Goal: Check status: Check status

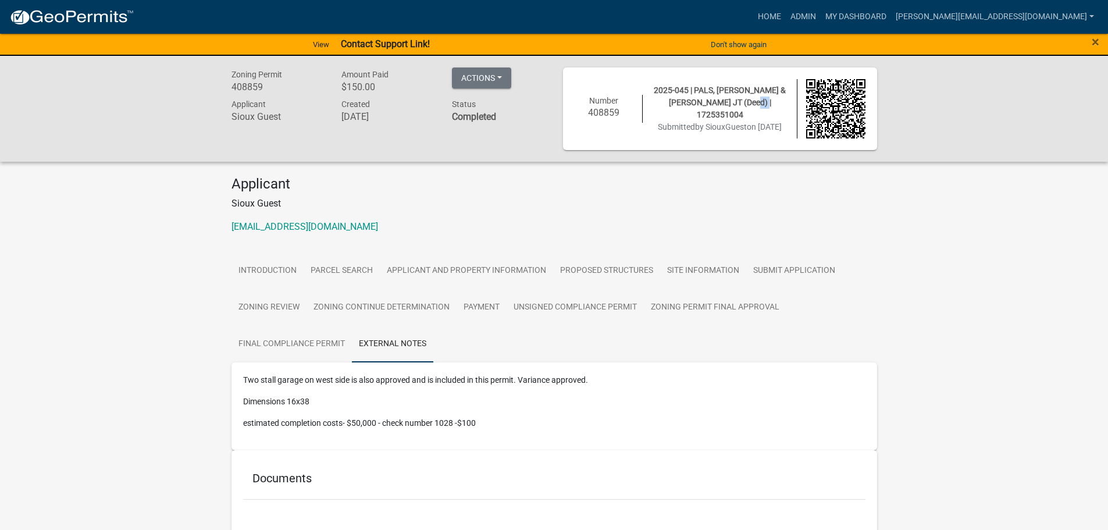
click at [99, 11] on img at bounding box center [71, 17] width 124 height 17
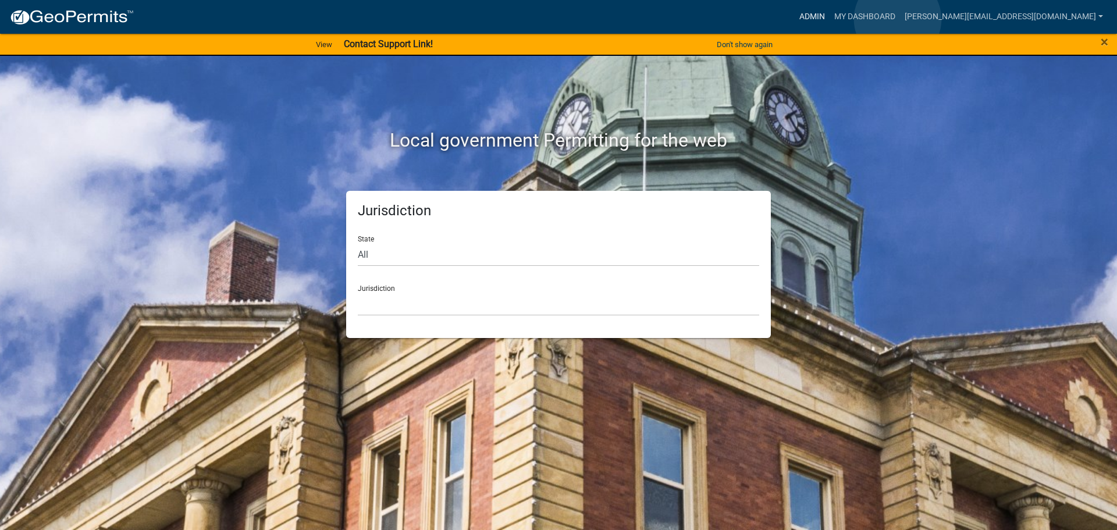
click at [829, 19] on link "Admin" at bounding box center [812, 17] width 35 height 22
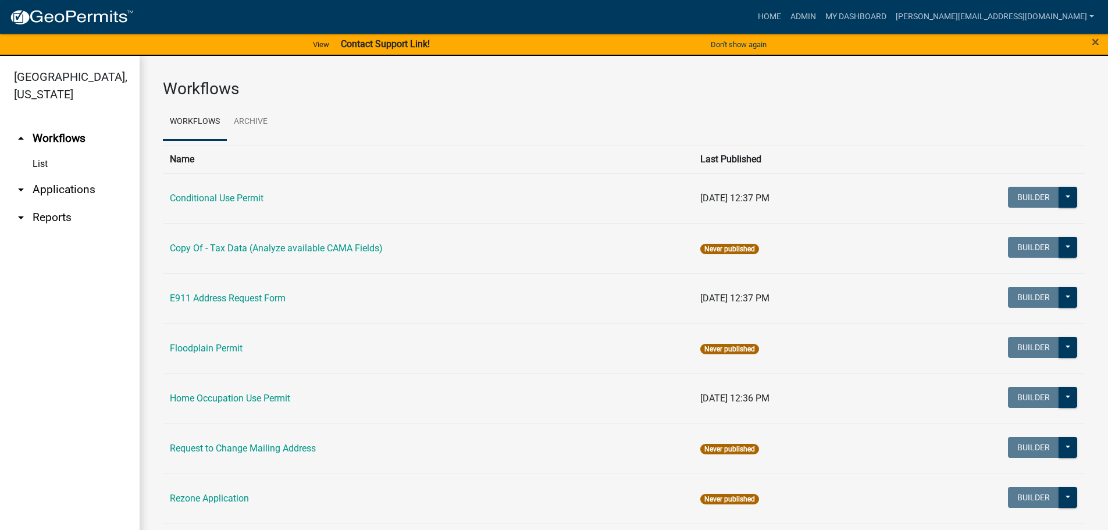
click at [55, 176] on link "arrow_drop_down Applications" at bounding box center [70, 190] width 140 height 28
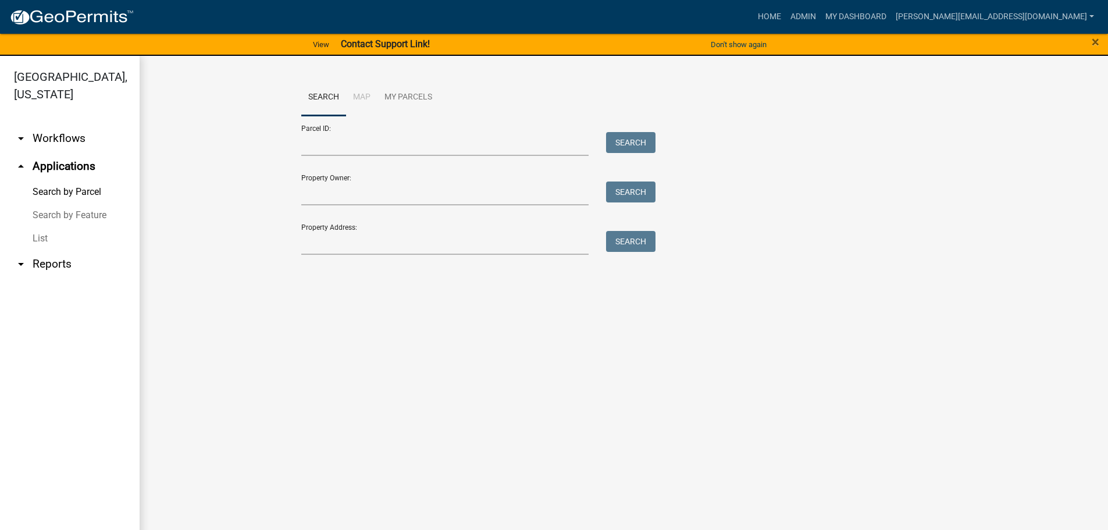
click at [43, 227] on link "List" at bounding box center [70, 238] width 140 height 23
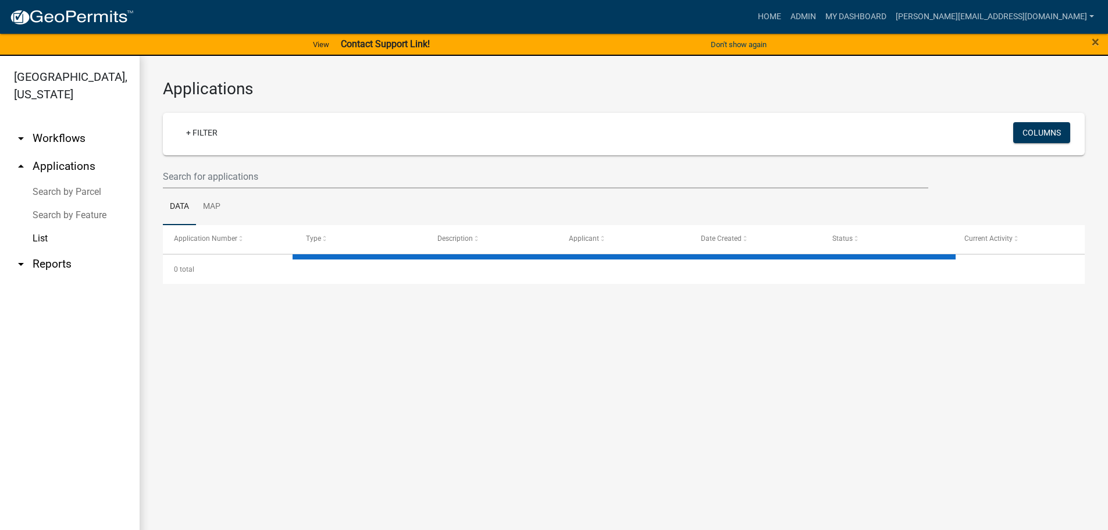
select select "3: 100"
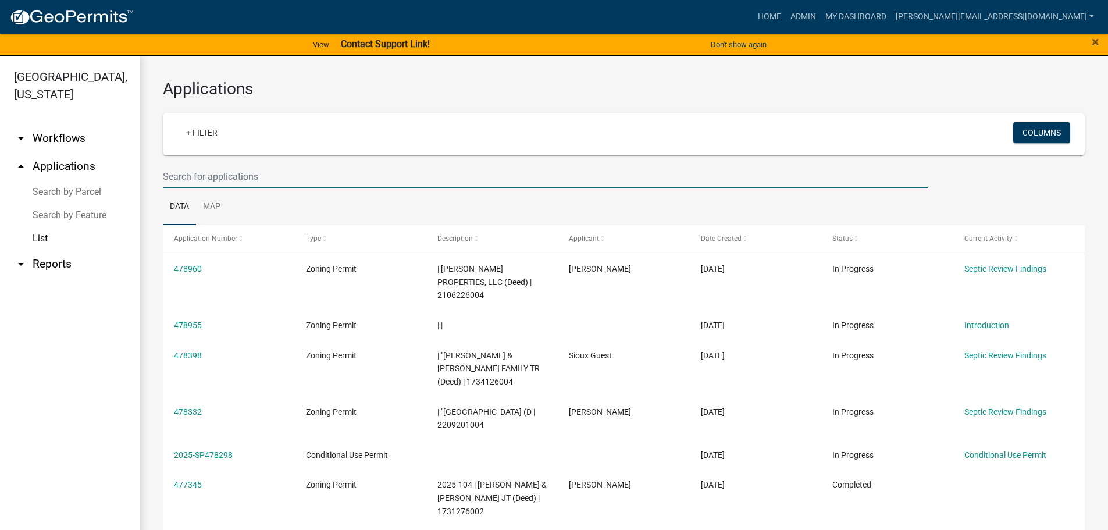
click at [230, 176] on input "text" at bounding box center [545, 177] width 765 height 24
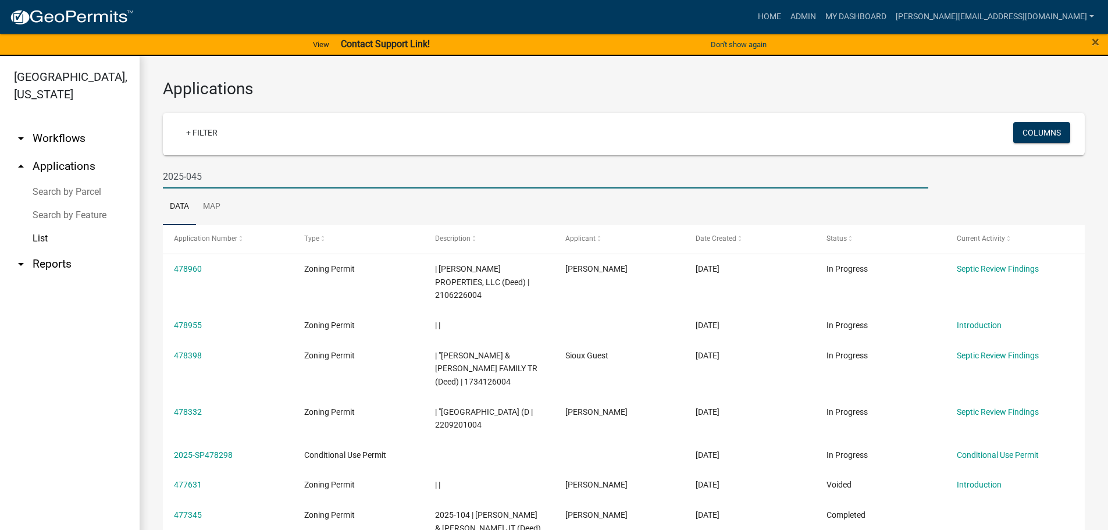
type input "2025-045"
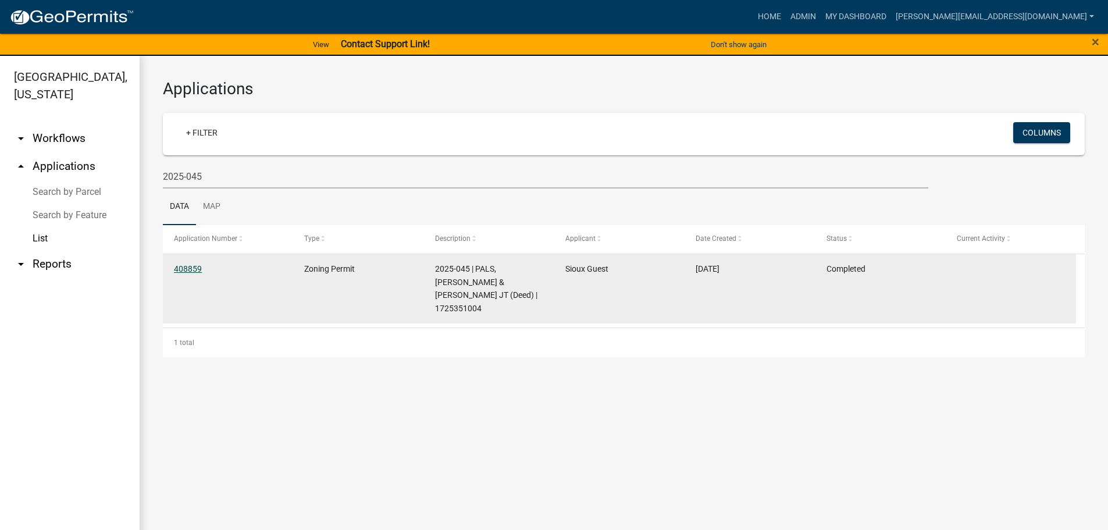
click at [187, 266] on link "408859" at bounding box center [188, 268] width 28 height 9
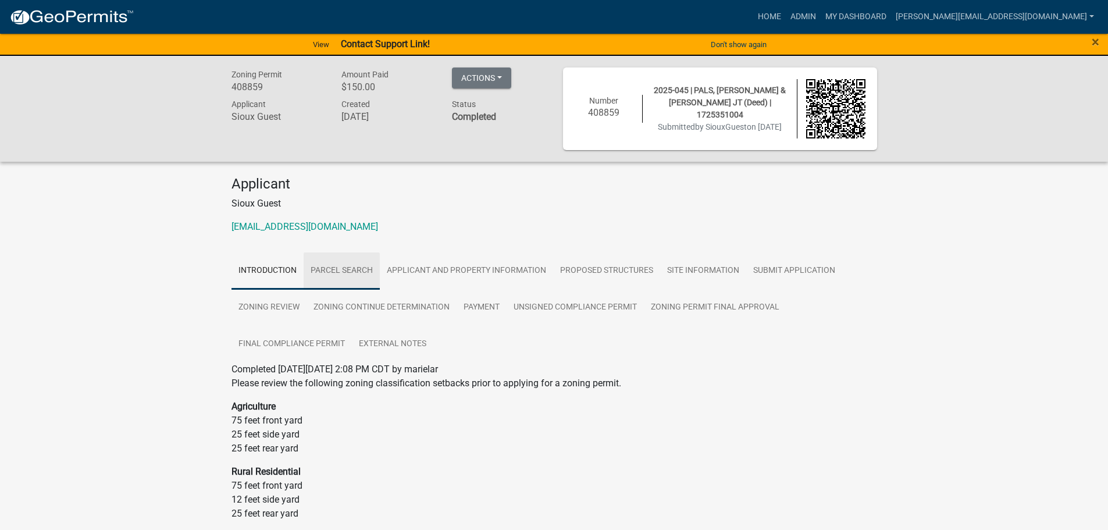
click at [344, 273] on link "Parcel search" at bounding box center [342, 270] width 76 height 37
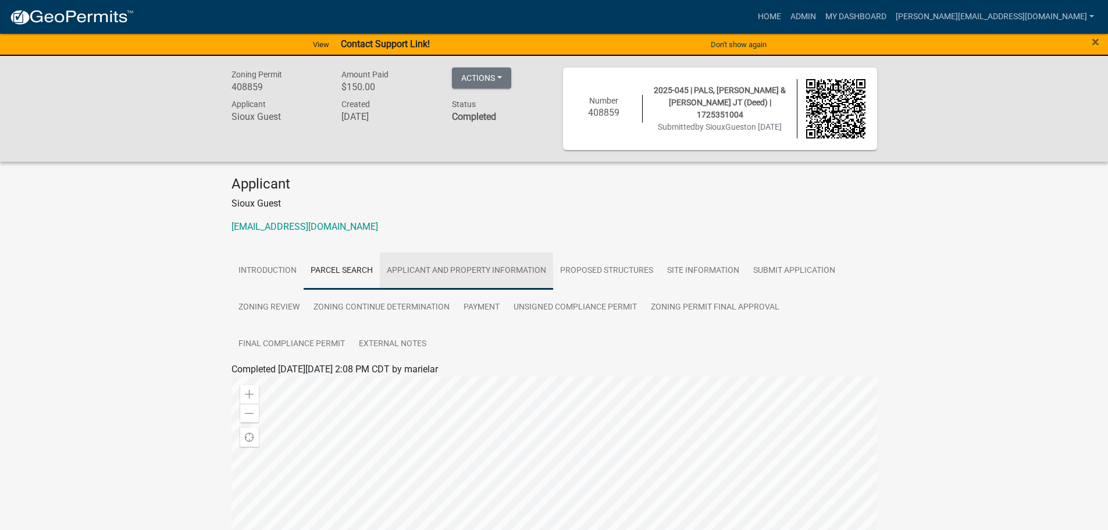
click at [440, 269] on link "Applicant and Property Information" at bounding box center [466, 270] width 173 height 37
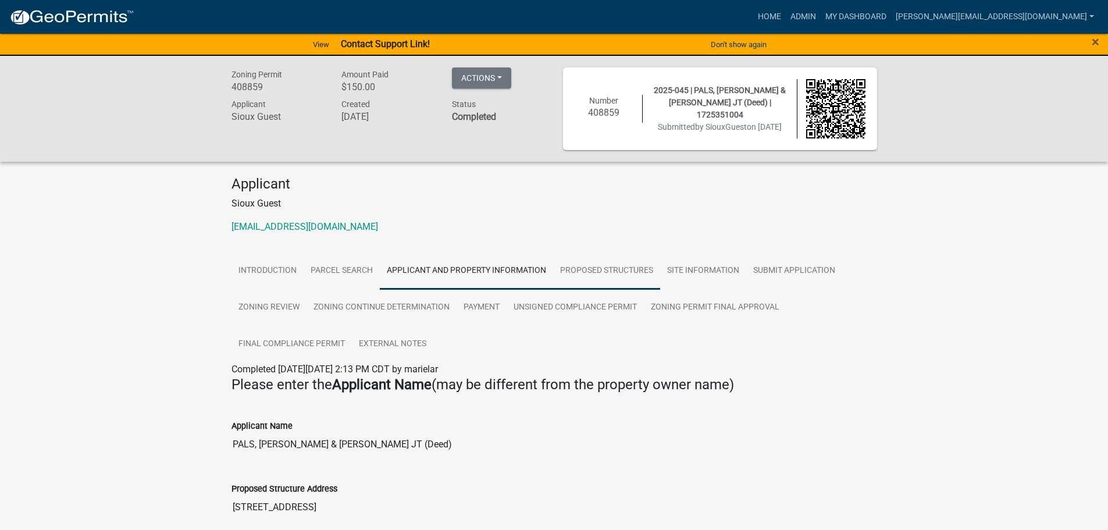
click at [593, 269] on link "Proposed Structures" at bounding box center [606, 270] width 107 height 37
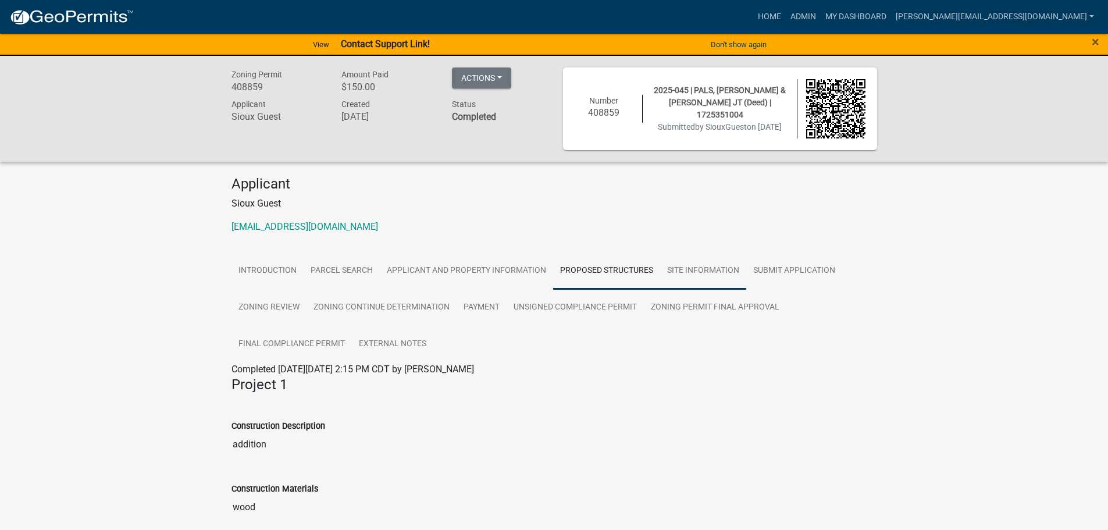
click at [683, 278] on link "Site Information" at bounding box center [703, 270] width 86 height 37
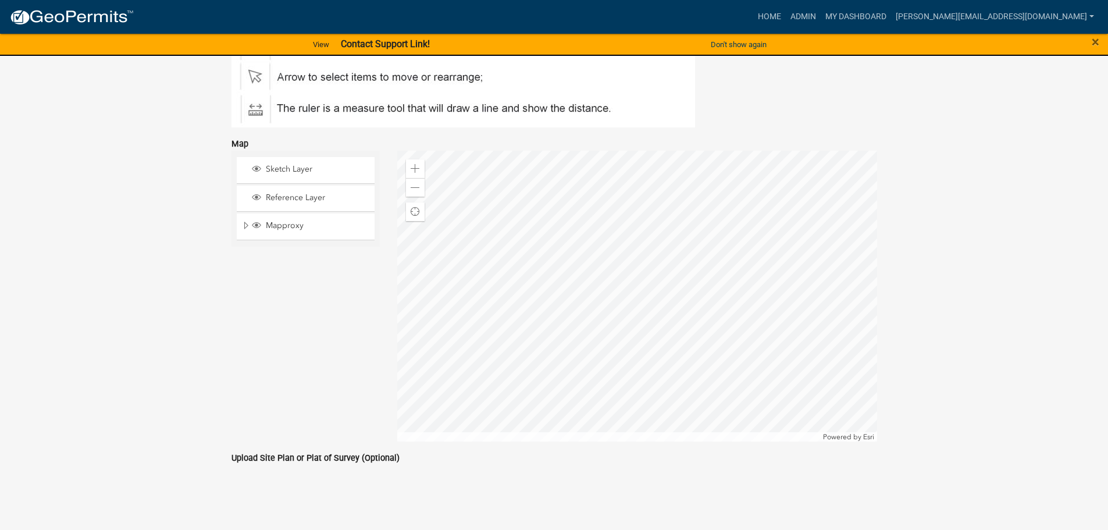
scroll to position [434, 0]
click at [411, 188] on span at bounding box center [415, 185] width 9 height 9
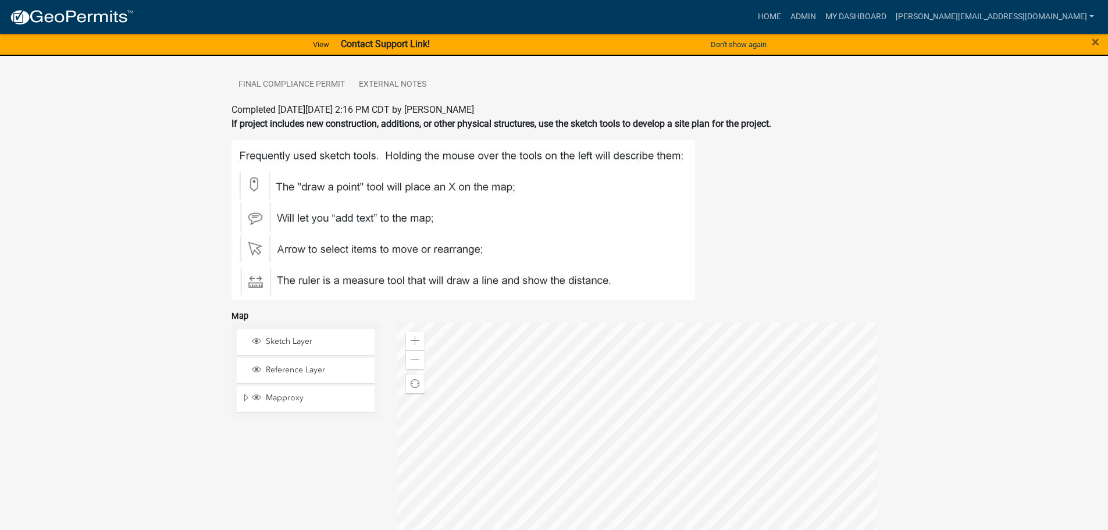
scroll to position [0, 0]
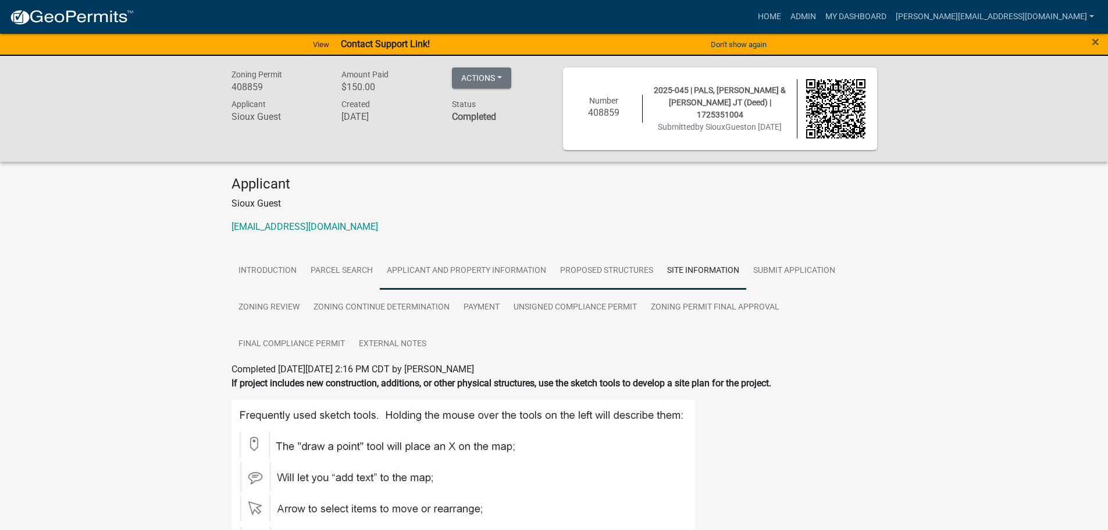
drag, startPoint x: 564, startPoint y: 269, endPoint x: 527, endPoint y: 280, distance: 38.8
click at [564, 269] on link "Proposed Structures" at bounding box center [606, 270] width 107 height 37
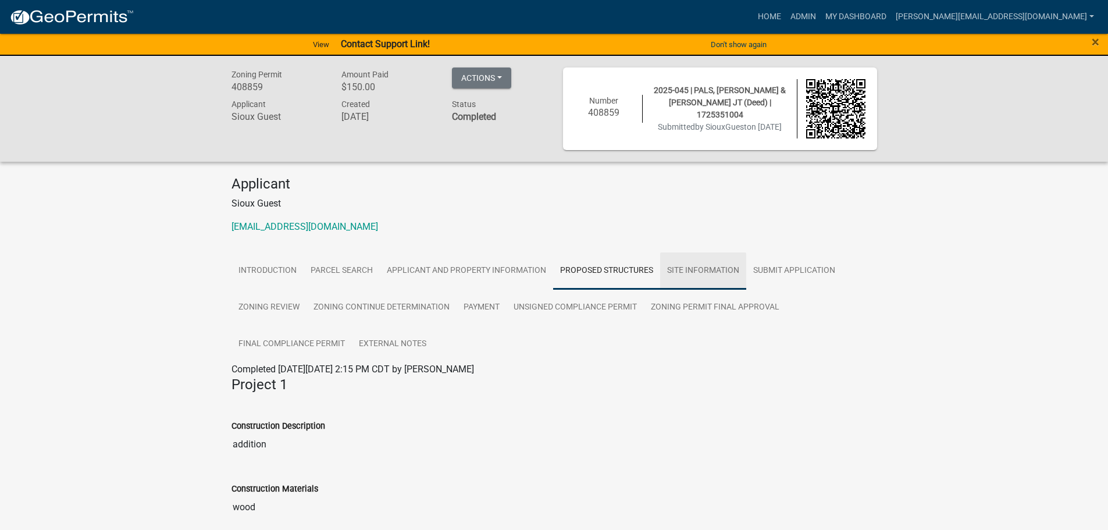
click at [673, 269] on link "Site Information" at bounding box center [703, 270] width 86 height 37
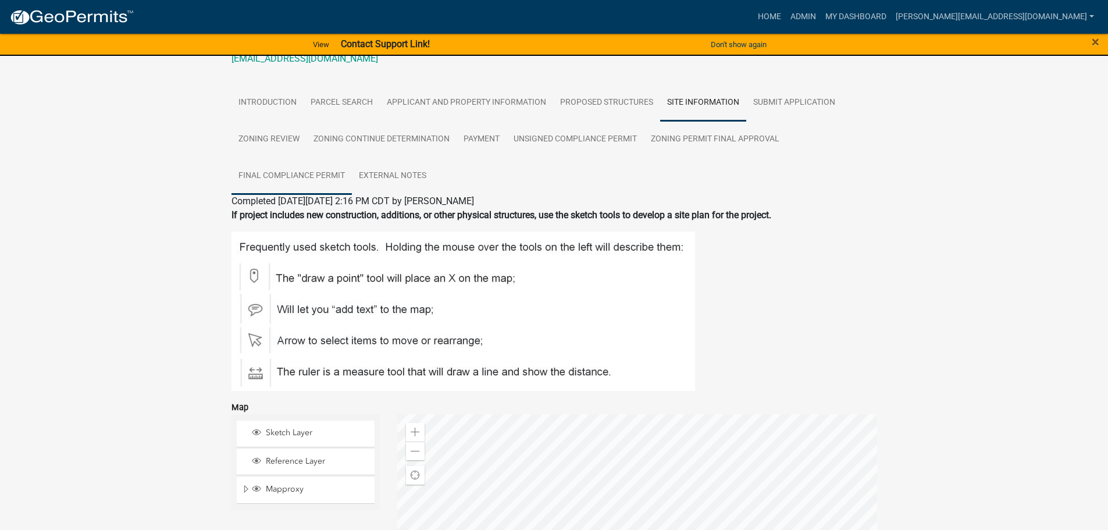
scroll to position [27, 0]
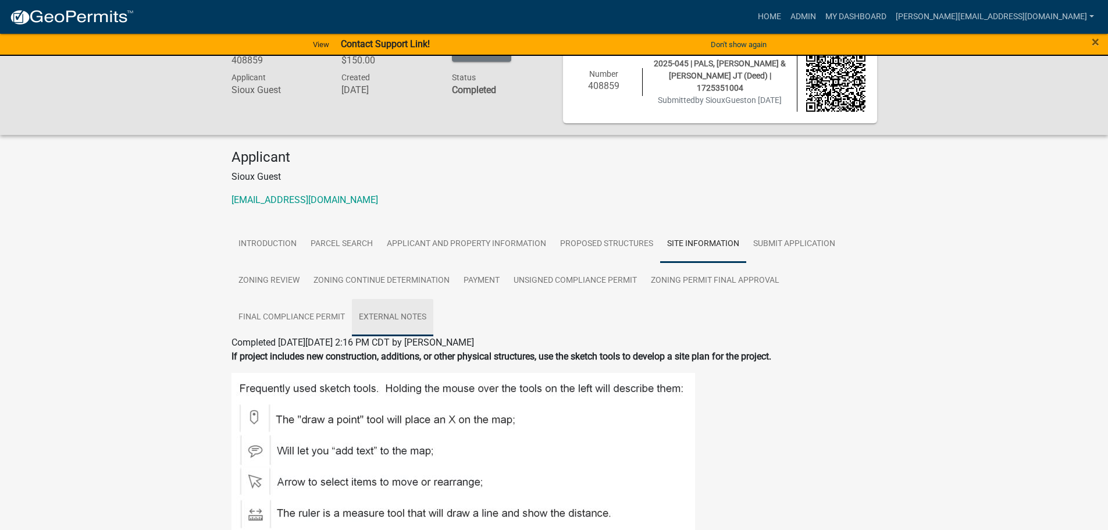
click at [395, 311] on link "External Notes" at bounding box center [392, 317] width 81 height 37
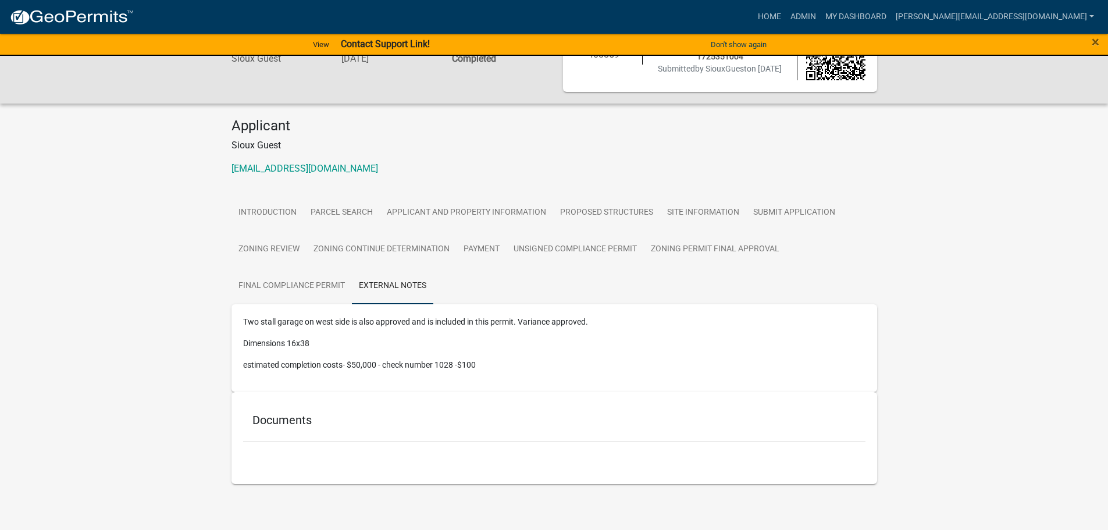
scroll to position [61, 0]
